Goal: Check status

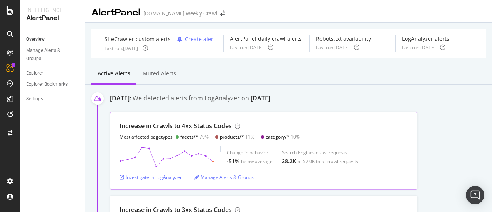
scroll to position [41, 0]
